Goal: Task Accomplishment & Management: Complete application form

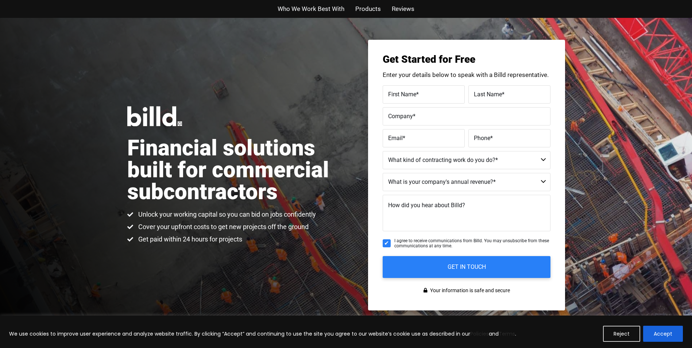
click at [399, 93] on span "First Name" at bounding box center [402, 93] width 28 height 7
click at [399, 93] on input "First Name *" at bounding box center [424, 94] width 82 height 18
click at [399, 94] on input "First Name *" at bounding box center [424, 94] width 82 height 18
type input "[PERSON_NAME]"
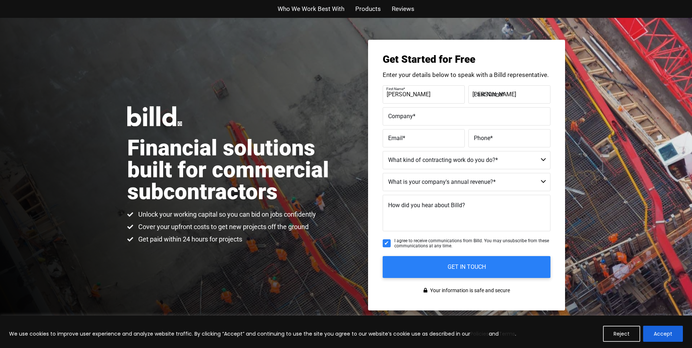
type input "Contract Netwrok Sevices"
type input "Kyledknoch@gmail.com"
type input "(133) 086-14862"
click at [445, 161] on select "Commercial Commercial and Residential Residential Not a Contractor" at bounding box center [467, 160] width 168 height 18
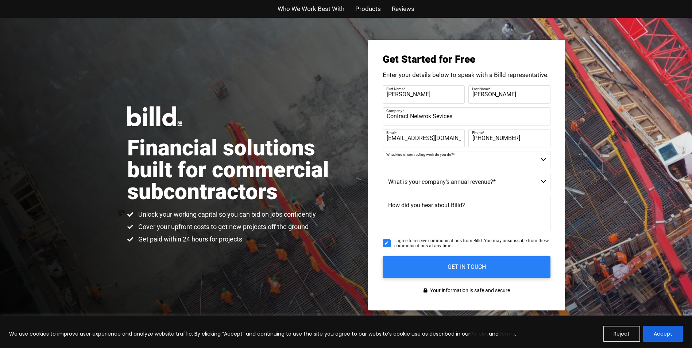
select select "Commercial and Residential"
click at [383, 151] on select "Commercial Commercial and Residential Residential Not a Contractor" at bounding box center [467, 160] width 168 height 18
click at [426, 185] on select "$40M + $25M - $40M $8M - $25M $4M - $8M $2M - $4M $1M - $2M Less than $1M" at bounding box center [467, 182] width 168 height 18
select select "$2M - $4M"
click at [383, 173] on select "$40M + $25M - $40M $8M - $25M $4M - $8M $2M - $4M $1M - $2M Less than $1M" at bounding box center [467, 182] width 168 height 18
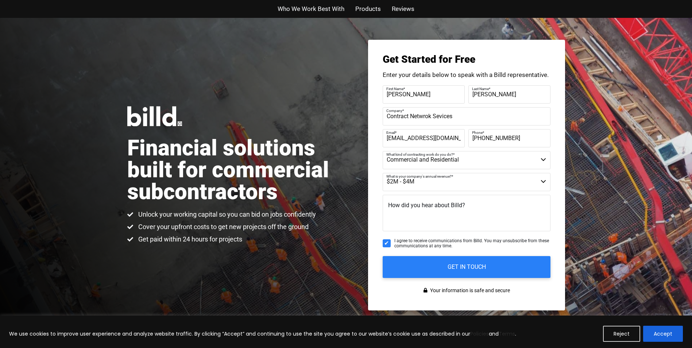
click at [428, 207] on span "How did you hear about Billd?" at bounding box center [426, 205] width 77 height 7
click at [428, 207] on textarea "How did you hear about Billd?" at bounding box center [467, 213] width 168 height 36
type textarea "i"
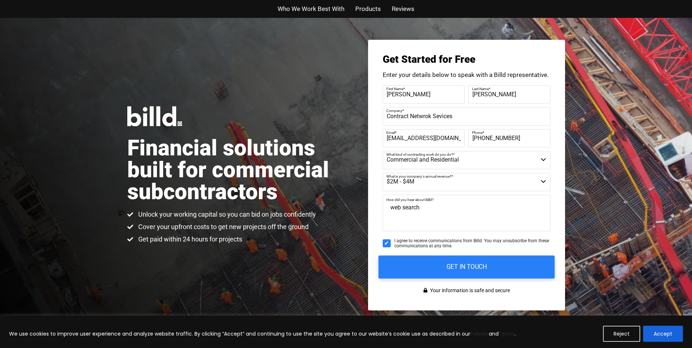
type textarea "web search"
click at [450, 269] on input "GET IN TOUCH" at bounding box center [466, 266] width 176 height 23
